Goal: Task Accomplishment & Management: Complete application form

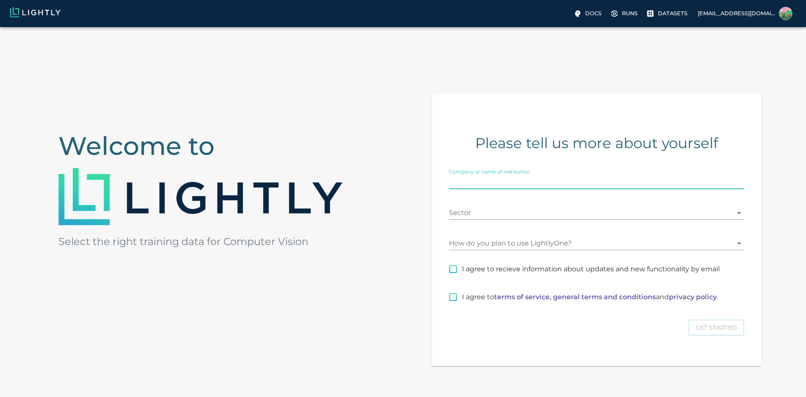
click at [537, 189] on input "Company or name of institution" at bounding box center [596, 183] width 295 height 14
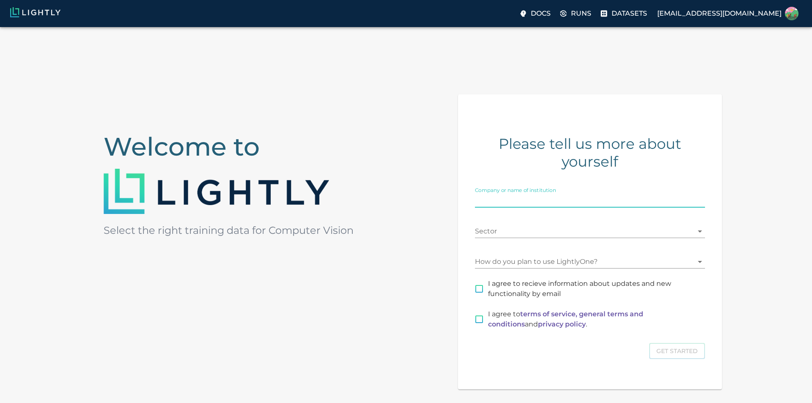
click at [536, 228] on body "Docs Runs Datasets [EMAIL_ADDRESS][DOMAIN_NAME] Welcome to Select the right tra…" at bounding box center [406, 248] width 812 height 443
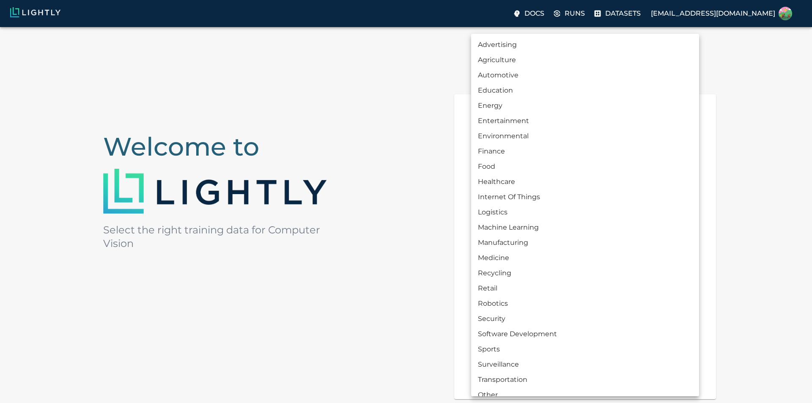
click at [461, 232] on div at bounding box center [406, 201] width 812 height 403
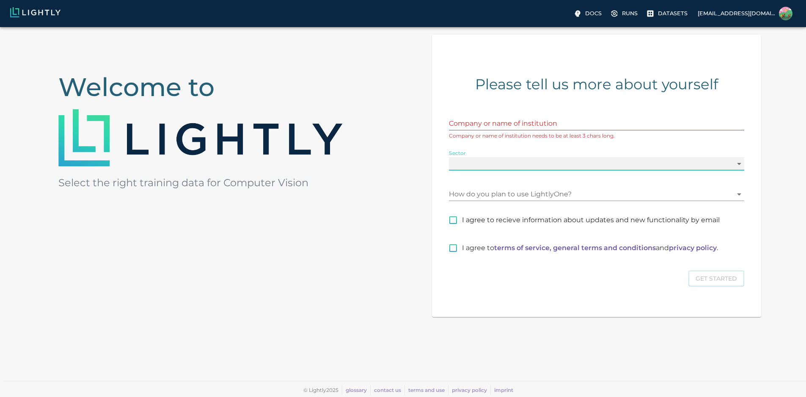
scroll to position [83, 0]
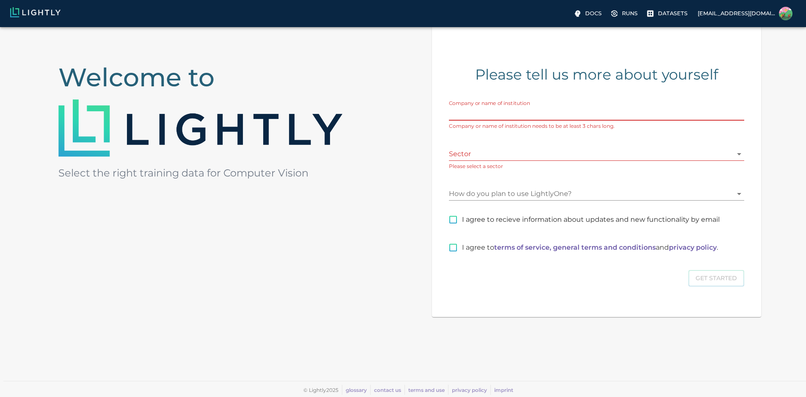
click at [555, 121] on input "Company or name of institution" at bounding box center [596, 114] width 295 height 14
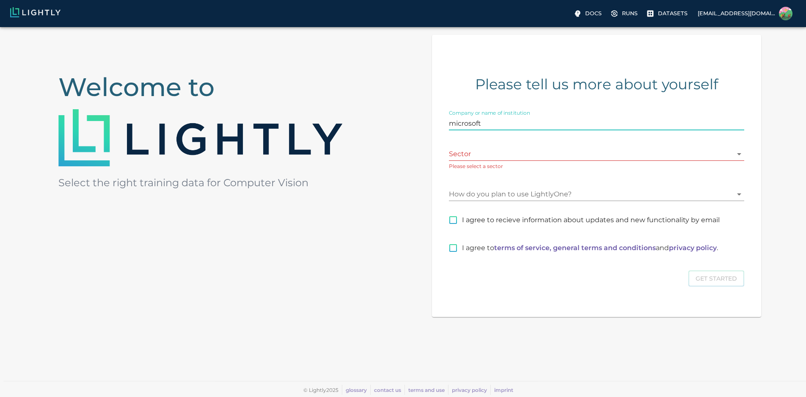
type input "microsoft"
click at [559, 151] on body "Docs Runs Datasets [EMAIL_ADDRESS][DOMAIN_NAME] Welcome to Select the right tra…" at bounding box center [403, 182] width 806 height 429
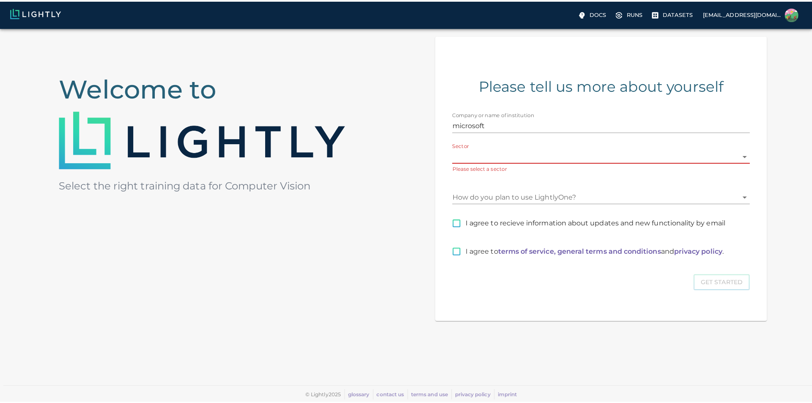
scroll to position [77, 0]
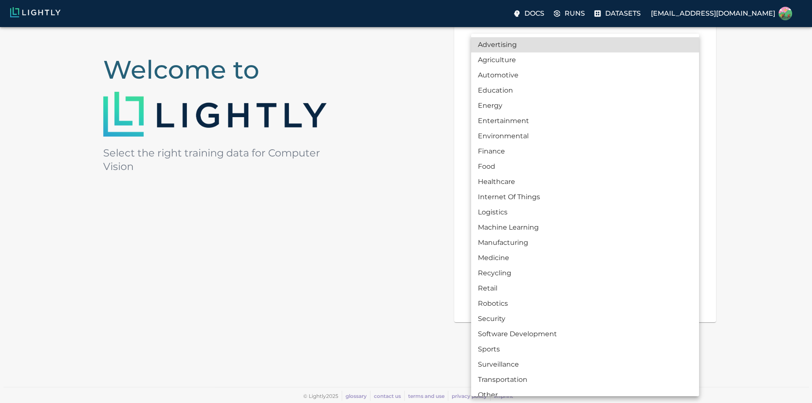
click at [528, 234] on li "Machine Learning" at bounding box center [585, 227] width 228 height 15
type input "MACHINE_LEARNING"
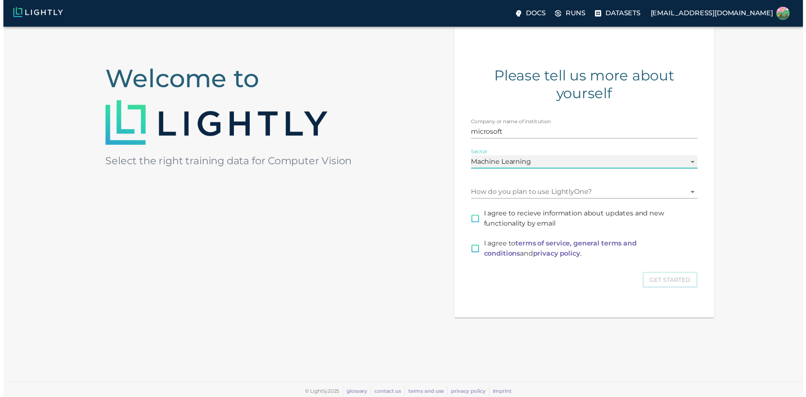
scroll to position [67, 0]
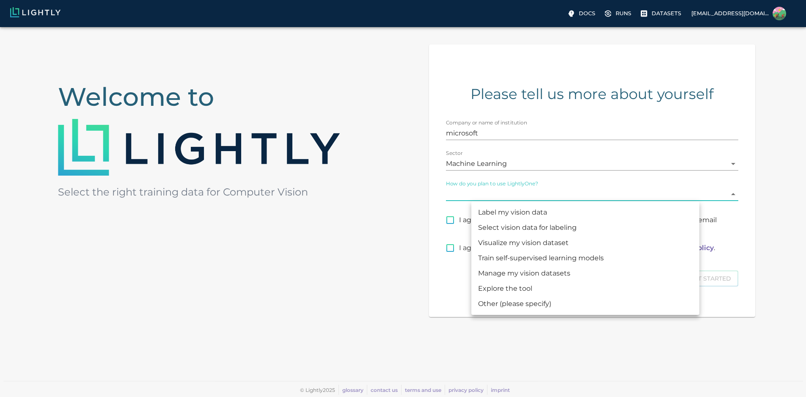
click at [506, 197] on body "Docs Runs Datasets [EMAIL_ADDRESS][DOMAIN_NAME] Welcome to Select the right tra…" at bounding box center [403, 187] width 806 height 419
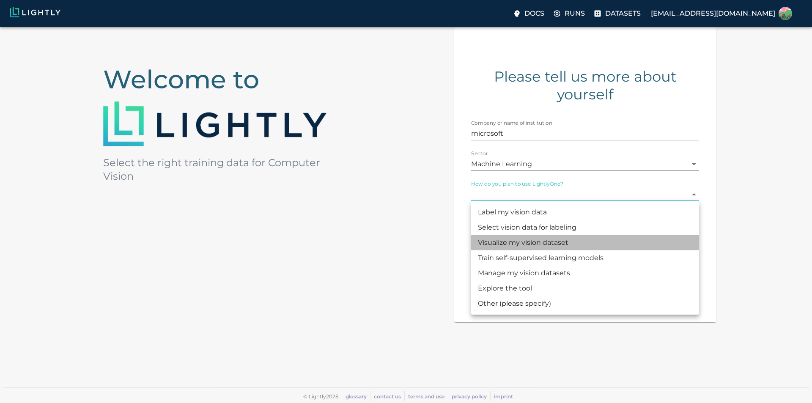
click at [531, 245] on li "Visualize my vision dataset" at bounding box center [585, 242] width 228 height 15
type input "VISUALIZATION"
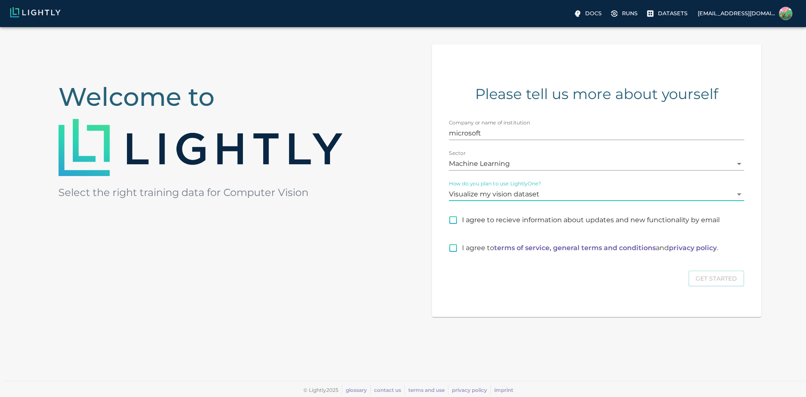
click at [514, 223] on span "I agree to recieve information about updates and new functionality by email" at bounding box center [591, 220] width 258 height 10
click at [462, 223] on input "I agree to recieve information about updates and new functionality by email" at bounding box center [453, 220] width 18 height 18
checkbox input "true"
click at [462, 255] on input "I agree to terms of service, general terms and conditions and privacy policy ." at bounding box center [453, 248] width 18 height 18
checkbox input "true"
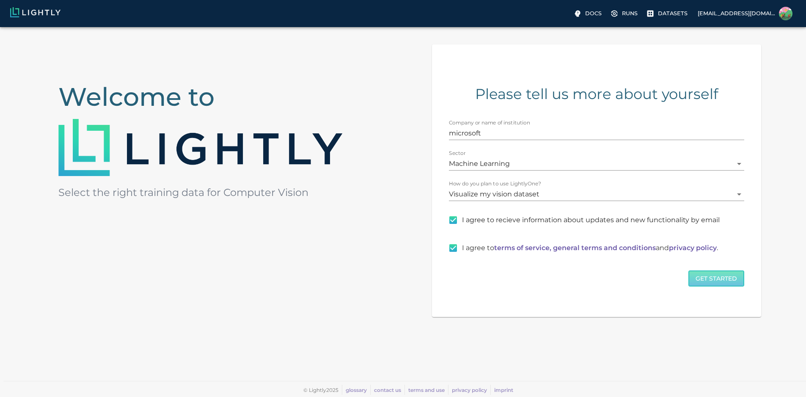
click at [688, 284] on button "Get Started" at bounding box center [716, 278] width 56 height 16
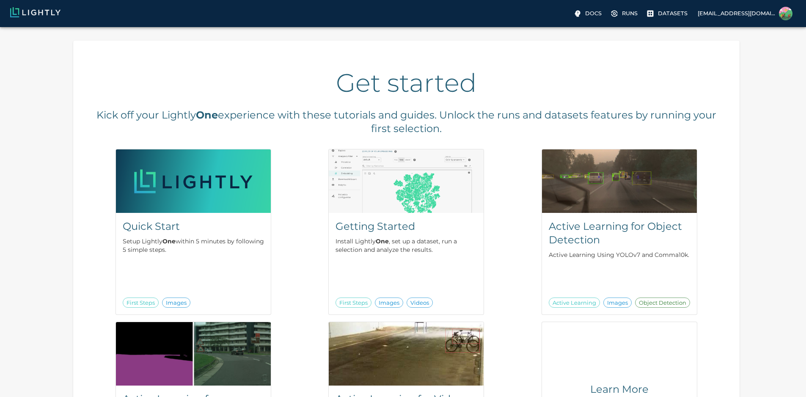
click at [25, 20] on link at bounding box center [72, 13] width 124 height 13
click at [585, 12] on p "Docs" at bounding box center [593, 13] width 16 height 8
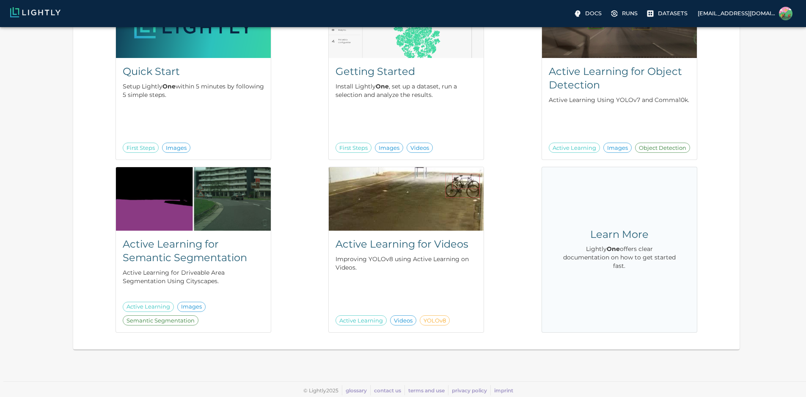
click at [562, 271] on div "Learn More Lightly One offers clear documentation on how to get started fast." at bounding box center [619, 250] width 114 height 44
